Goal: Information Seeking & Learning: Learn about a topic

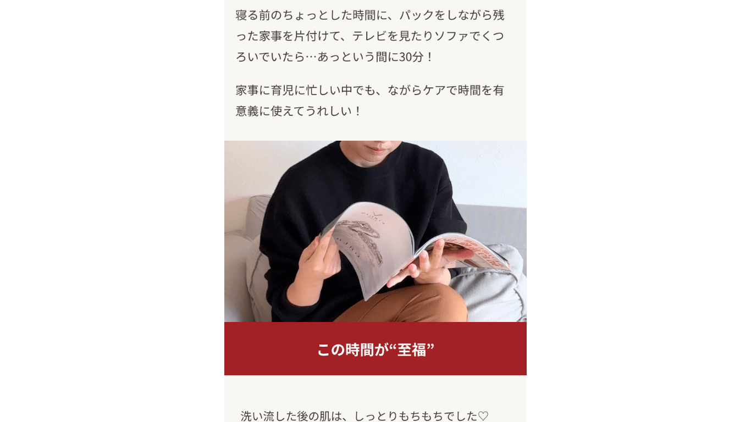
scroll to position [7604, 0]
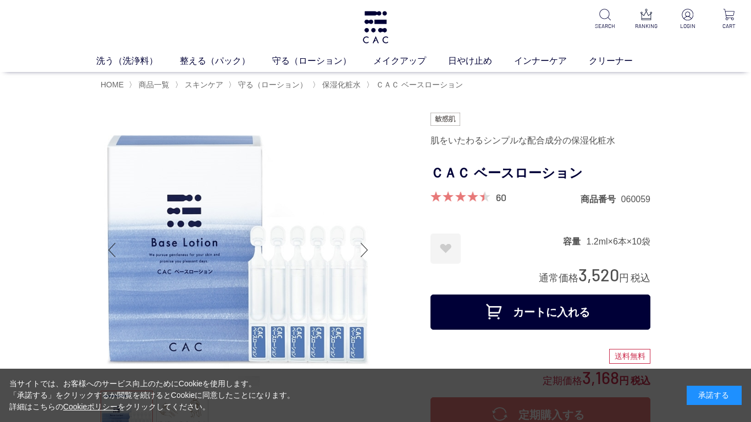
click at [713, 397] on div "承諾する" at bounding box center [714, 395] width 55 height 19
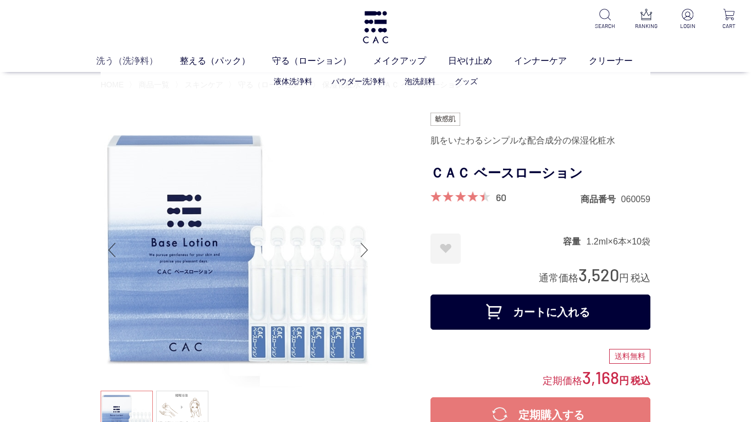
click at [128, 62] on link "洗う（洗浄料）" at bounding box center [138, 60] width 84 height 13
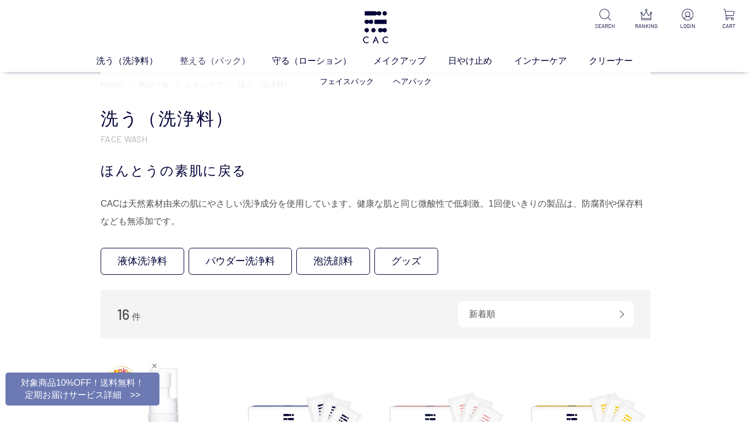
click at [218, 63] on link "整える（パック）" at bounding box center [226, 60] width 92 height 13
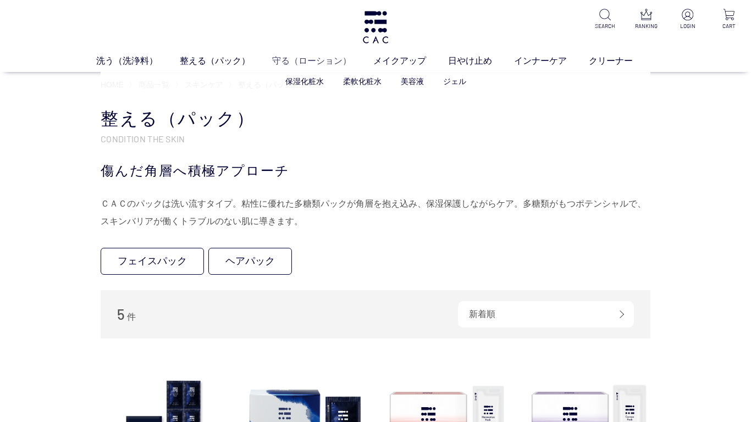
click at [284, 63] on link "守る（ローション）" at bounding box center [322, 60] width 101 height 13
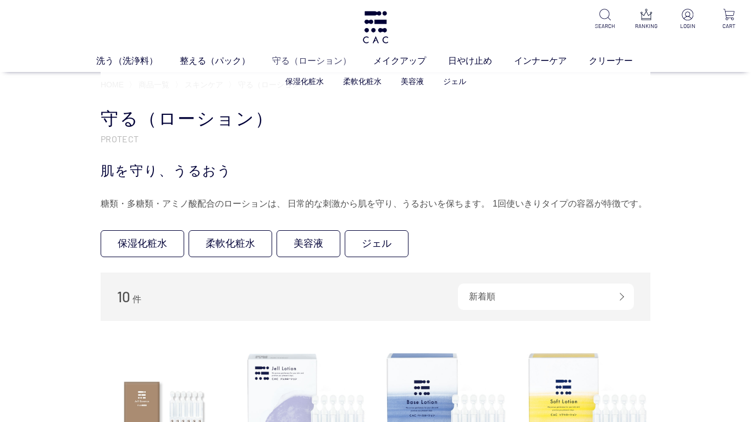
click at [307, 64] on link "守る（ローション）" at bounding box center [322, 60] width 101 height 13
click at [397, 68] on ul "洗う（洗浄料） 液体洗浄料 パウダー洗浄料 泡洗顔料 グッズ 整える（パック） フェイスパック ヘアパック 守る（ローション） 保湿化粧水 柔軟化粧水 美容液…" at bounding box center [375, 63] width 751 height 18
click at [398, 57] on link "メイクアップ" at bounding box center [410, 60] width 75 height 13
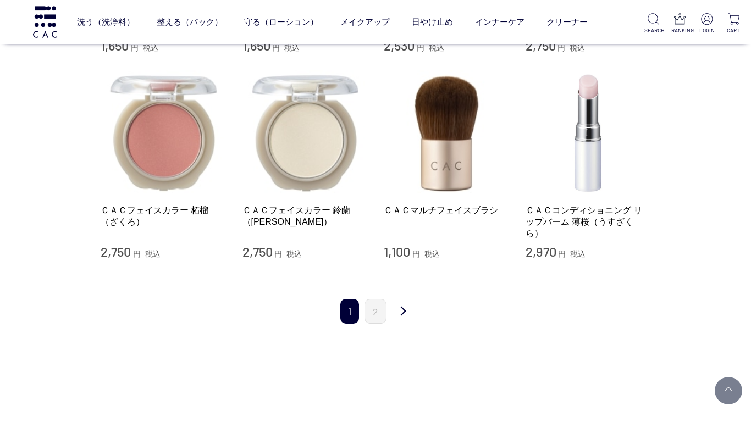
scroll to position [1082, 0]
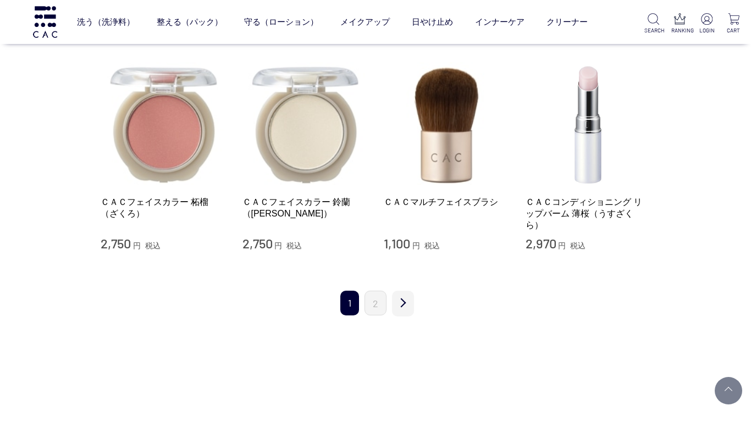
click at [406, 291] on link "次" at bounding box center [403, 304] width 22 height 26
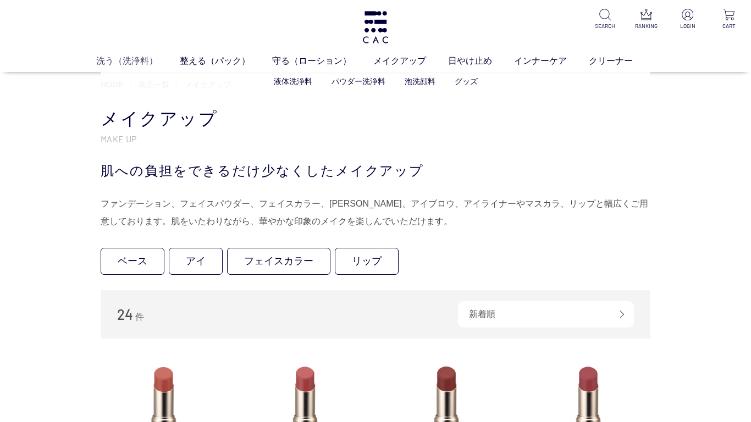
click at [136, 57] on link "洗う（洗浄料）" at bounding box center [138, 60] width 84 height 13
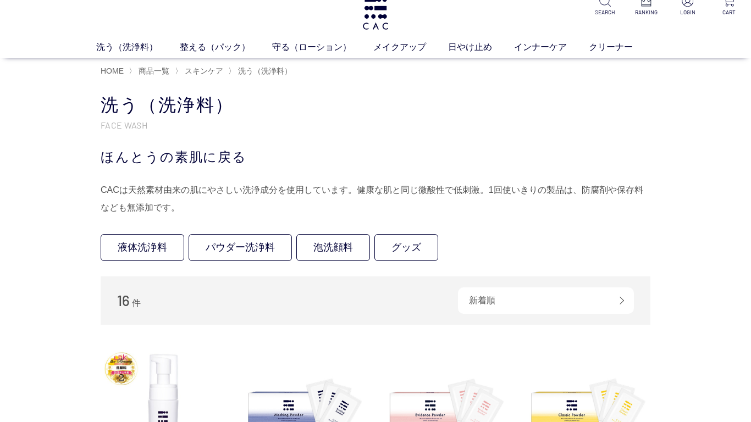
scroll to position [12, 0]
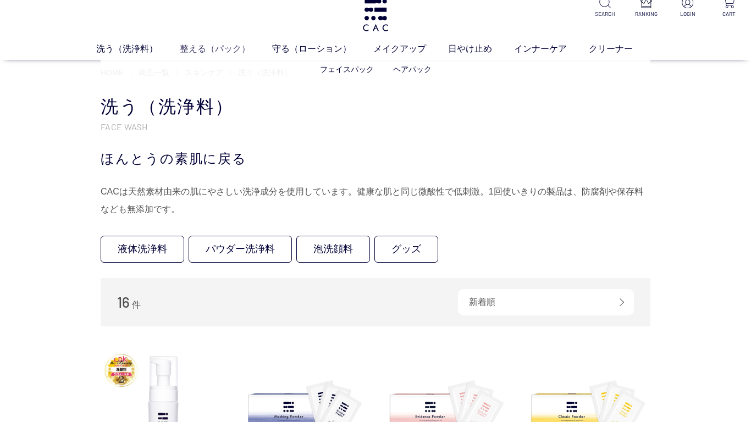
click at [207, 47] on link "整える（パック）" at bounding box center [226, 48] width 92 height 13
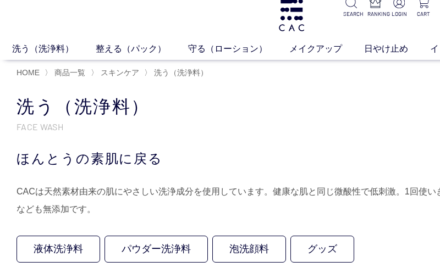
scroll to position [32, 0]
